Goal: Find specific page/section: Find specific page/section

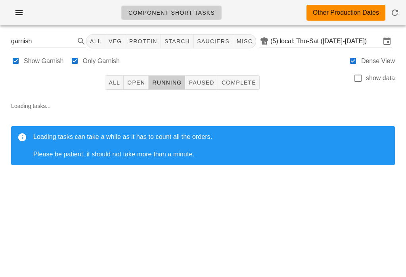
click at [38, 40] on input "garnish" at bounding box center [37, 41] width 53 height 13
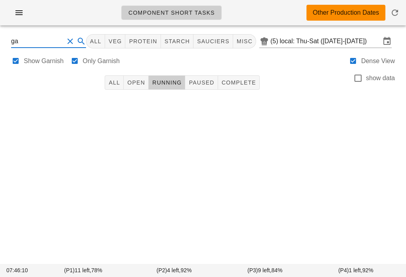
type input "g"
click at [318, 75] on div "All (40) Open (1) Running Paused Complete (39) show data" at bounding box center [203, 82] width 396 height 25
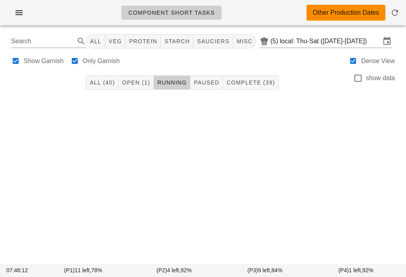
click at [260, 82] on span "Complete (39)" at bounding box center [250, 82] width 49 height 6
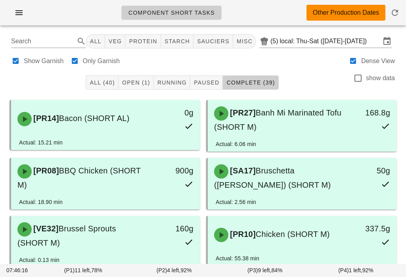
click at [333, 39] on input "local: Thu-Sat ([DATE]-[DATE])" at bounding box center [330, 41] width 101 height 13
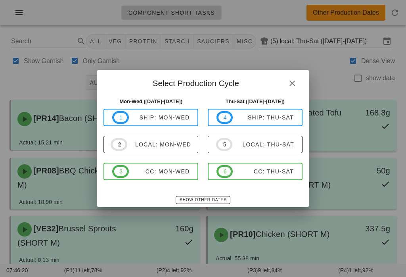
click at [171, 144] on div "local: Mon-Wed" at bounding box center [159, 144] width 64 height 6
type input "local: Mon-Wed ([DATE]-[DATE])"
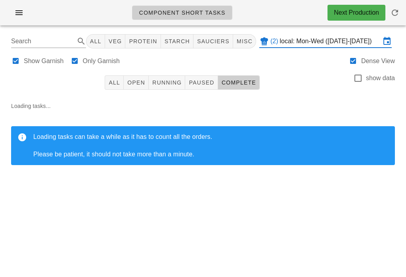
click at [28, 12] on button "button" at bounding box center [18, 13] width 25 height 14
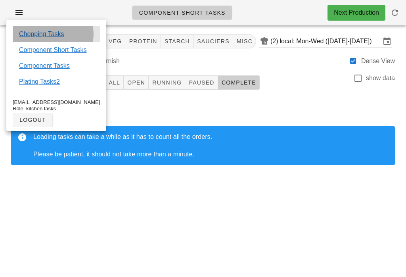
click at [42, 34] on link "Chopping Tasks" at bounding box center [41, 34] width 45 height 10
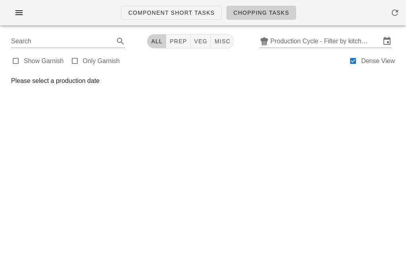
click at [308, 47] on input "Production Cycle - Filter by kitchen production schedules" at bounding box center [325, 41] width 110 height 13
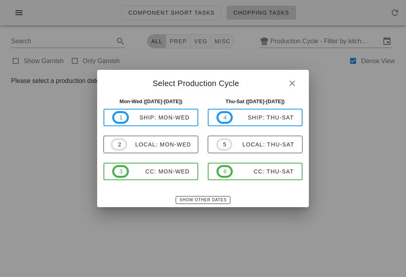
click at [175, 147] on div "local: Mon-Wed" at bounding box center [159, 144] width 64 height 6
type input "local: Mon-Wed ([DATE]-[DATE])"
